Goal: Task Accomplishment & Management: Use online tool/utility

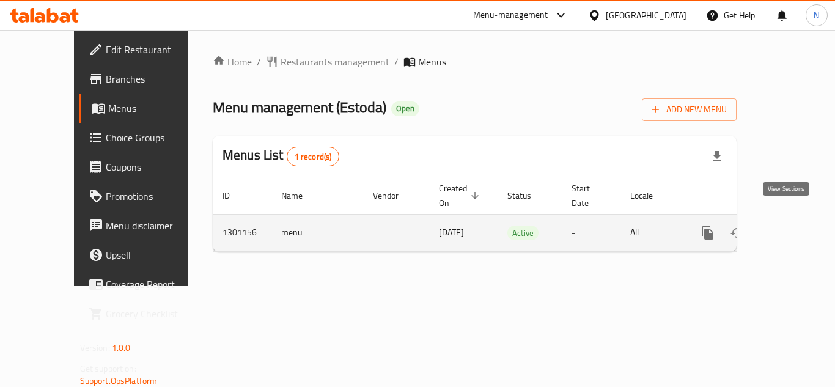
click at [785, 218] on link "enhanced table" at bounding box center [796, 232] width 29 height 29
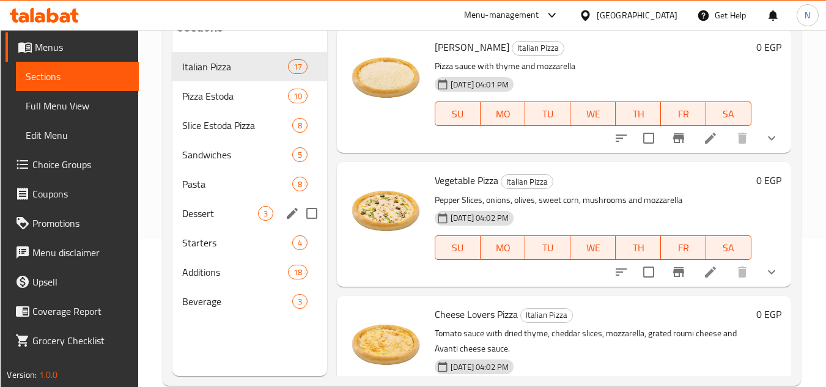
scroll to position [49, 0]
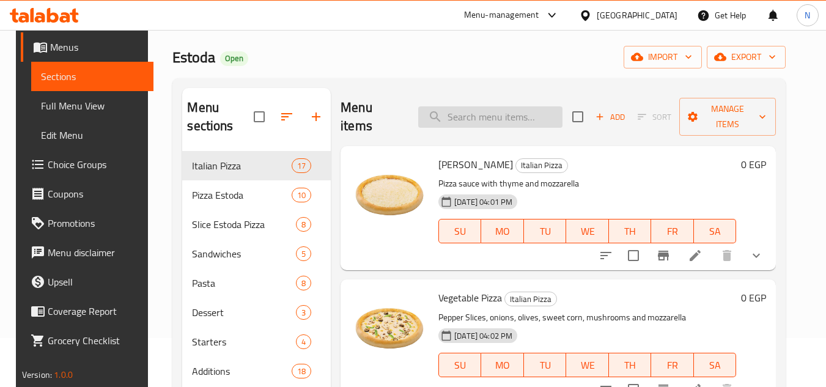
click at [469, 125] on input "search" at bounding box center [490, 116] width 144 height 21
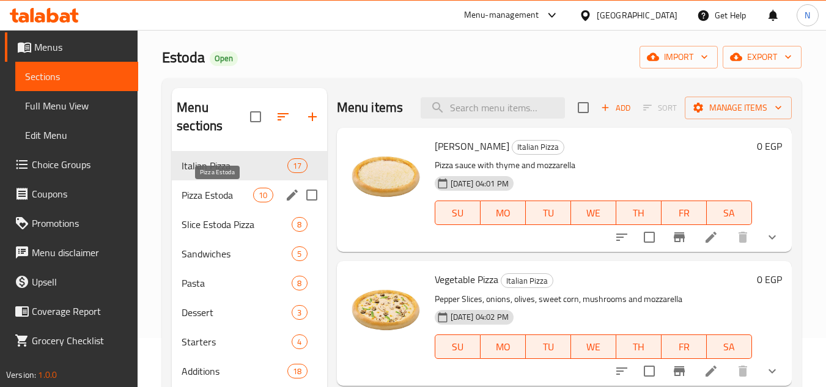
click at [213, 199] on span "Pizza Estoda" at bounding box center [218, 195] width 72 height 15
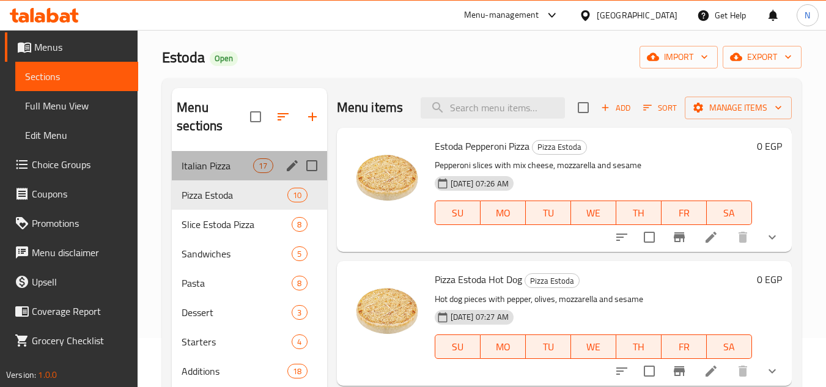
click at [210, 173] on div "Italian Pizza 17" at bounding box center [249, 165] width 155 height 29
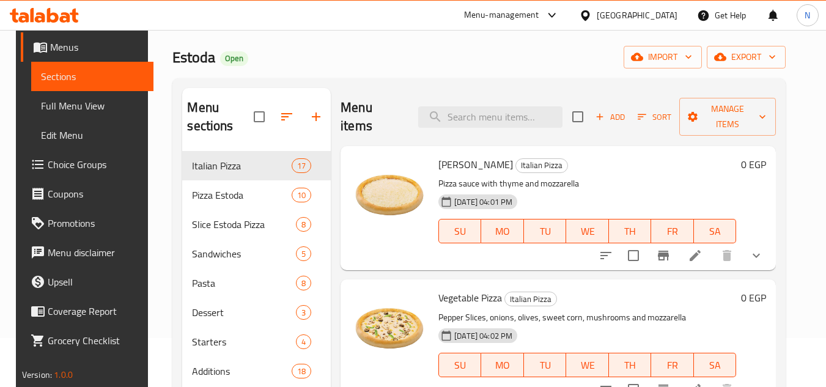
click at [449, 167] on span "[PERSON_NAME]" at bounding box center [476, 164] width 75 height 18
click at [464, 114] on input "search" at bounding box center [490, 116] width 144 height 21
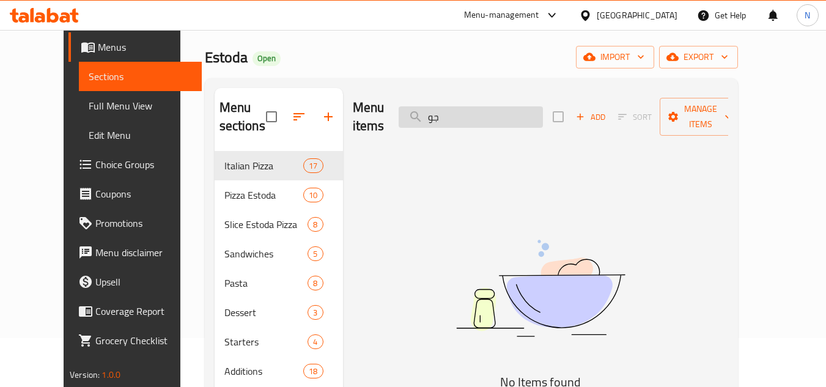
type input "ج"
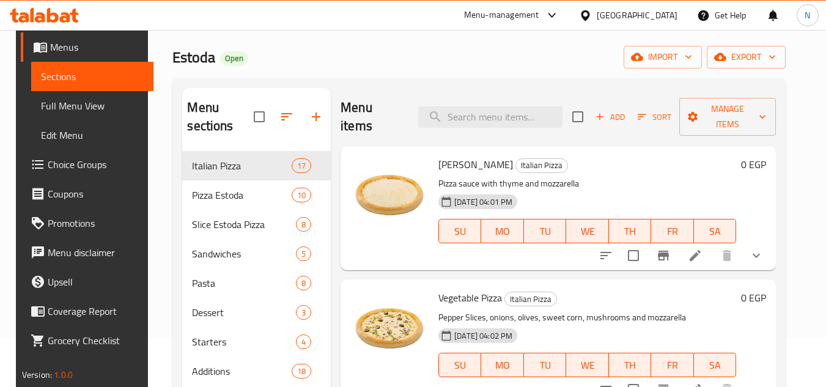
click at [511, 138] on div "Menu items Add Sort Manage items" at bounding box center [558, 117] width 435 height 58
click at [514, 128] on div "Menu items Add Sort Manage items" at bounding box center [558, 117] width 435 height 58
paste input "استا"
click at [517, 124] on input "search" at bounding box center [490, 116] width 144 height 21
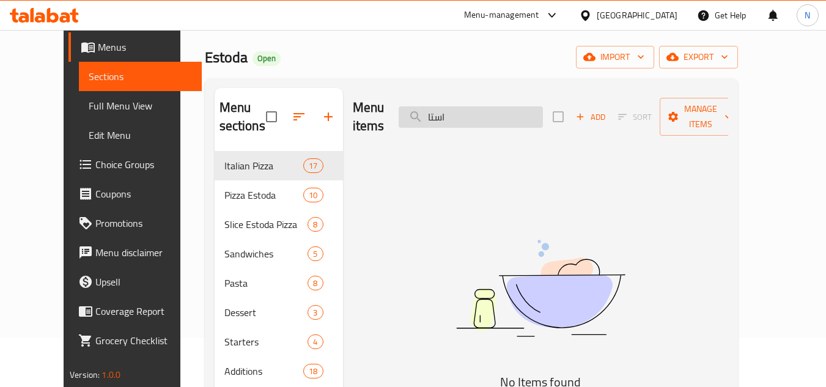
drag, startPoint x: 465, startPoint y: 108, endPoint x: 473, endPoint y: 108, distance: 8.0
click at [473, 108] on input "استا" at bounding box center [471, 116] width 144 height 21
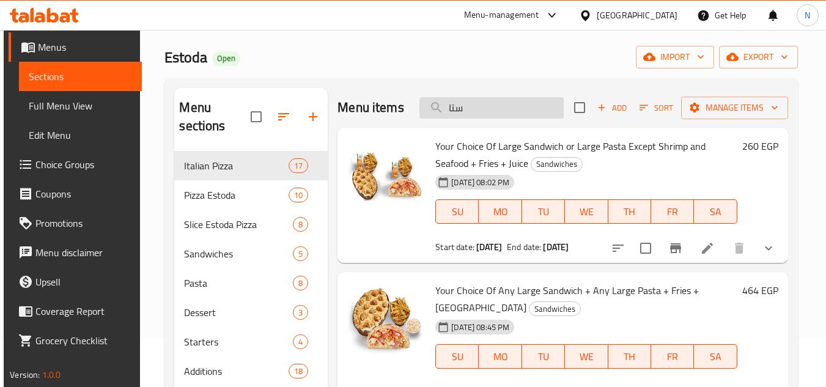
click at [502, 111] on input "ستا" at bounding box center [492, 107] width 144 height 21
paste input "stagioni"
click at [502, 111] on input "stagioni" at bounding box center [492, 107] width 144 height 21
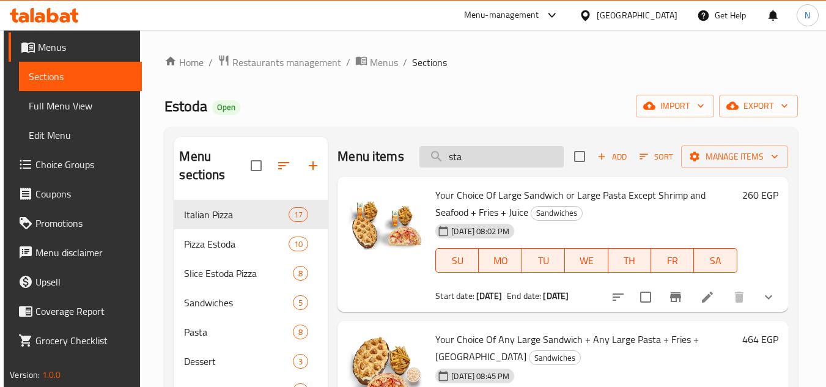
click at [484, 158] on input "sta" at bounding box center [492, 156] width 144 height 21
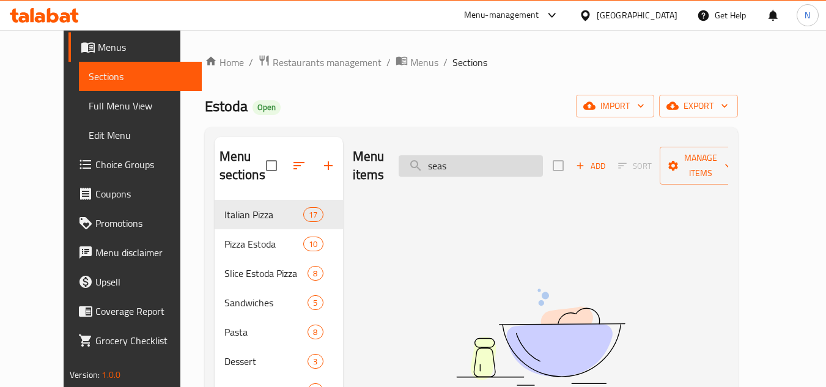
click at [492, 158] on input "seas" at bounding box center [471, 165] width 144 height 21
paste input "ons"
click at [492, 158] on input "seasons" at bounding box center [471, 165] width 144 height 21
click at [486, 155] on input "season" at bounding box center [471, 165] width 144 height 21
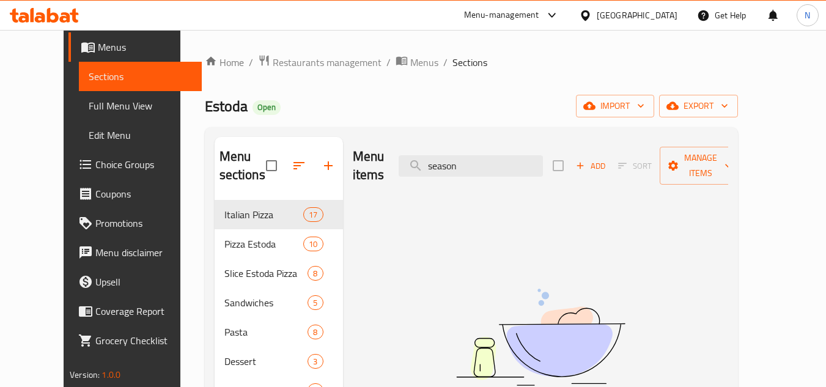
click at [476, 169] on div "Menu items season Add Sort Manage items" at bounding box center [541, 166] width 376 height 58
click at [476, 167] on input "season" at bounding box center [471, 165] width 144 height 21
click at [476, 166] on input "season" at bounding box center [471, 165] width 144 height 21
type input "س"
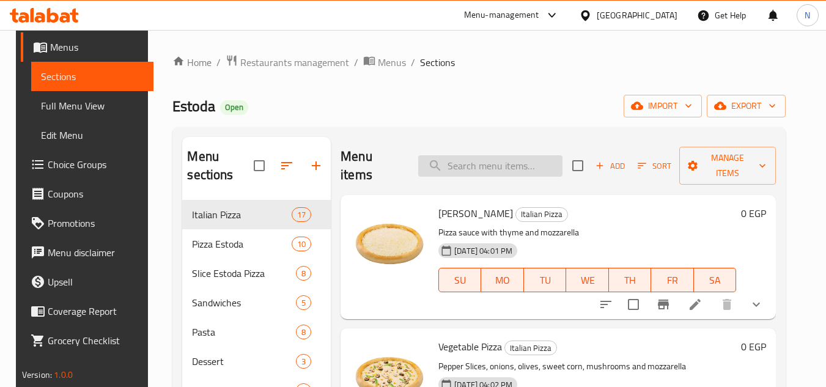
type input "س"
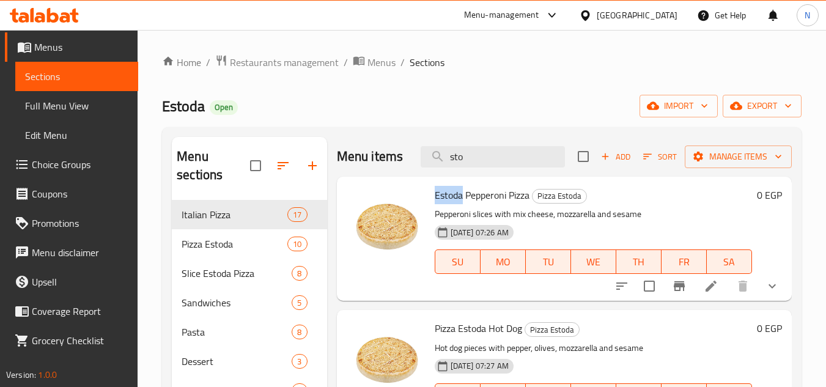
drag, startPoint x: 437, startPoint y: 214, endPoint x: 462, endPoint y: 212, distance: 25.8
click at [462, 204] on span "Estoda Pepperoni Pizza" at bounding box center [482, 195] width 95 height 18
click at [481, 159] on input "sto" at bounding box center [493, 156] width 144 height 21
paste input "استاجوني"
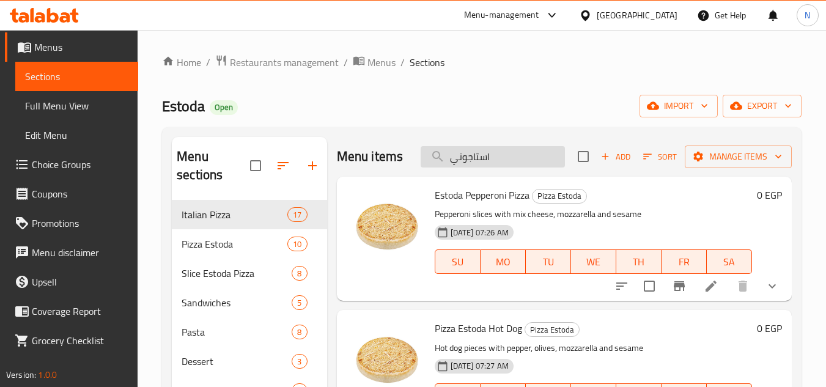
click at [481, 159] on input "استاجوني" at bounding box center [493, 156] width 144 height 21
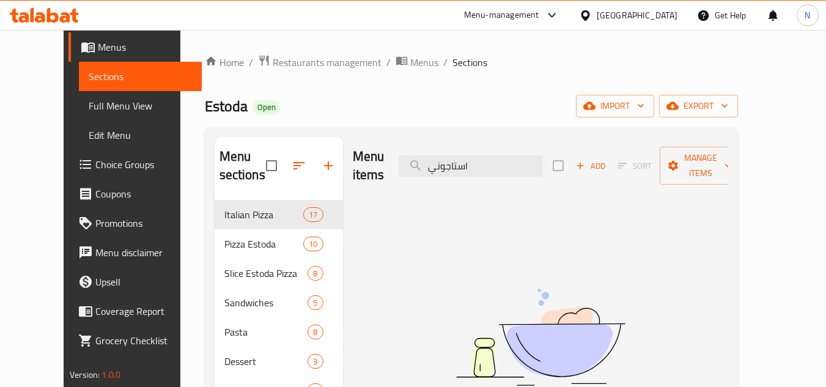
type input "استاجوني"
